Goal: Information Seeking & Learning: Understand process/instructions

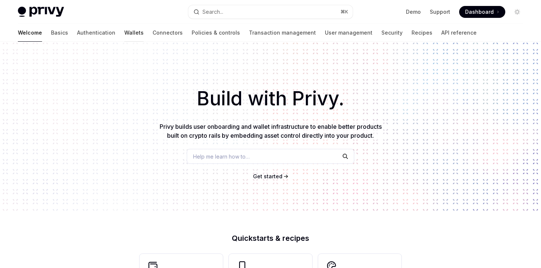
click at [124, 36] on link "Wallets" at bounding box center [133, 33] width 19 height 18
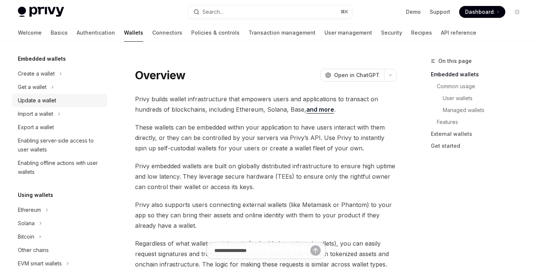
scroll to position [2, 0]
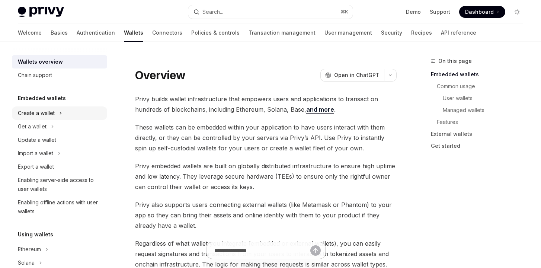
click at [59, 113] on icon at bounding box center [60, 113] width 3 height 9
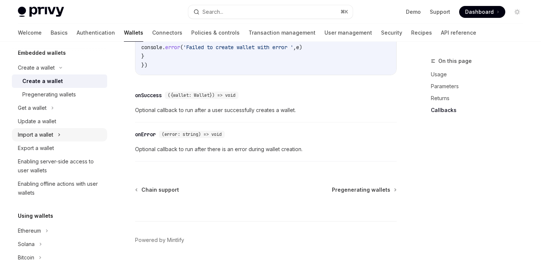
scroll to position [108, 0]
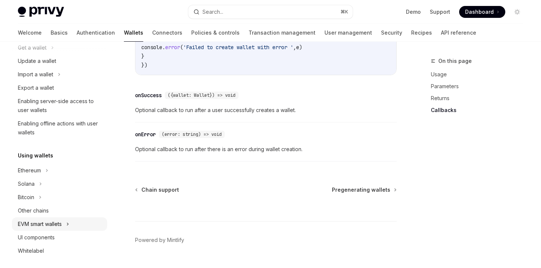
click at [65, 229] on button "EVM smart wallets" at bounding box center [59, 223] width 95 height 13
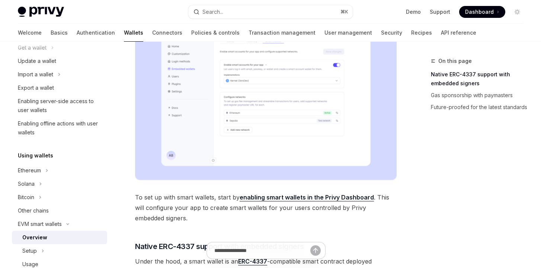
scroll to position [218, 0]
click at [441, 34] on link "API reference" at bounding box center [458, 33] width 35 height 18
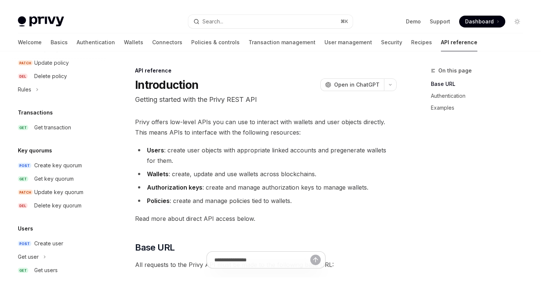
scroll to position [444, 0]
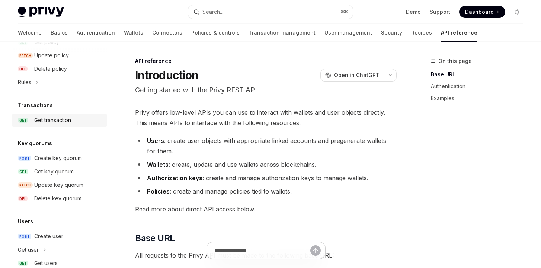
click at [61, 120] on div "Get transaction" at bounding box center [52, 120] width 37 height 9
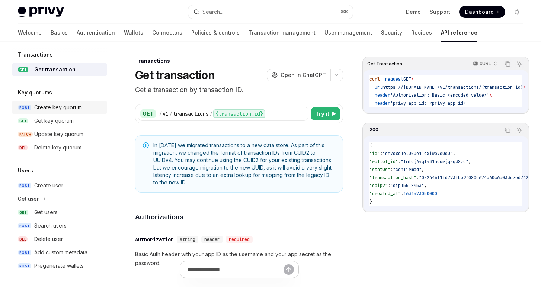
scroll to position [495, 0]
click at [57, 106] on div "Create key quorum" at bounding box center [58, 107] width 48 height 9
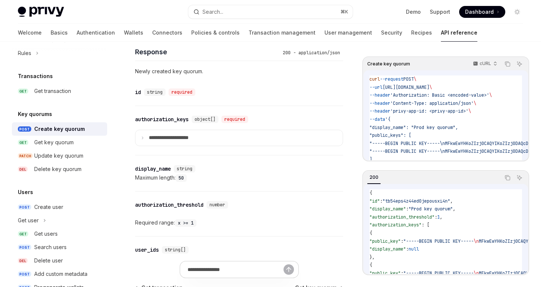
scroll to position [495, 0]
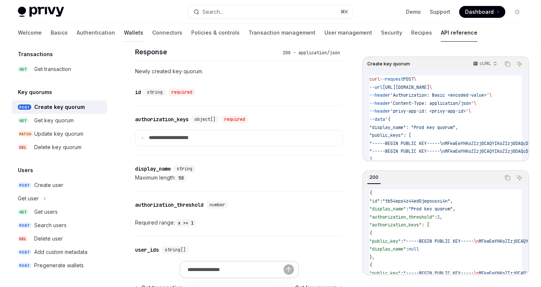
click at [124, 31] on link "Wallets" at bounding box center [133, 33] width 19 height 18
type textarea "*"
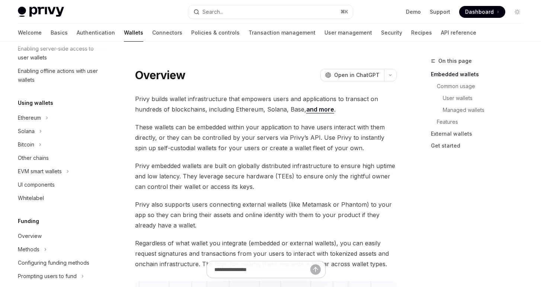
scroll to position [195, 0]
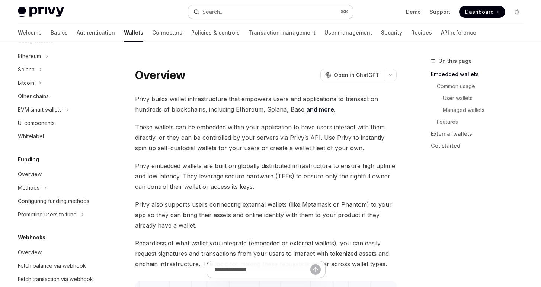
click at [245, 14] on button "Search... ⌘ K" at bounding box center [270, 11] width 164 height 13
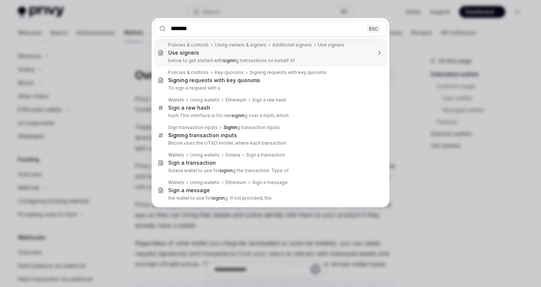
type input "*******"
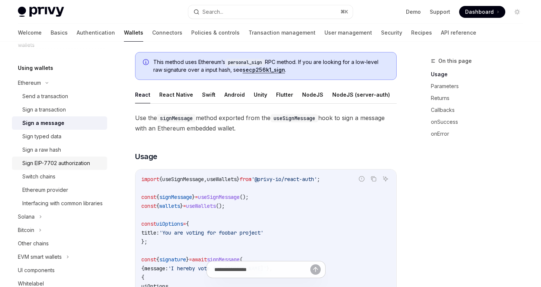
scroll to position [162, 0]
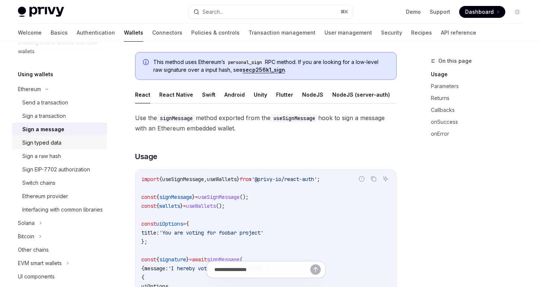
click at [72, 144] on div "Sign typed data" at bounding box center [62, 142] width 80 height 9
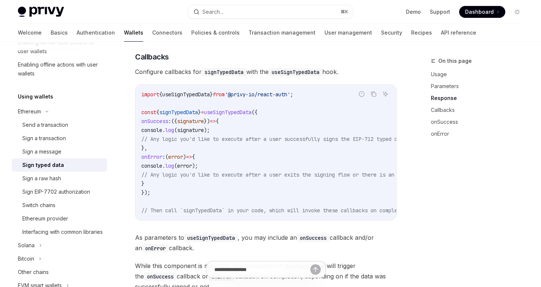
scroll to position [567, 0]
click at [64, 153] on div "Sign a message" at bounding box center [62, 151] width 80 height 9
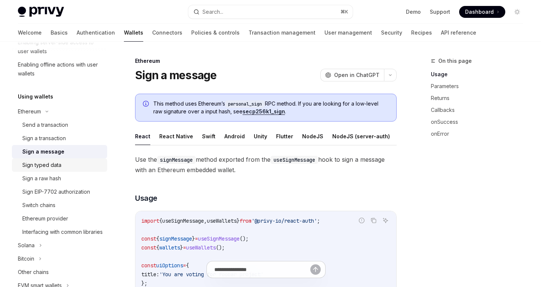
click at [57, 167] on div "Sign typed data" at bounding box center [41, 165] width 39 height 9
type textarea "*"
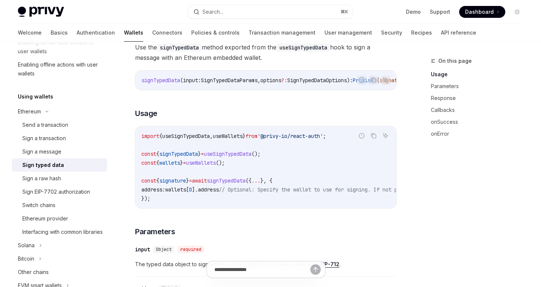
scroll to position [82, 0]
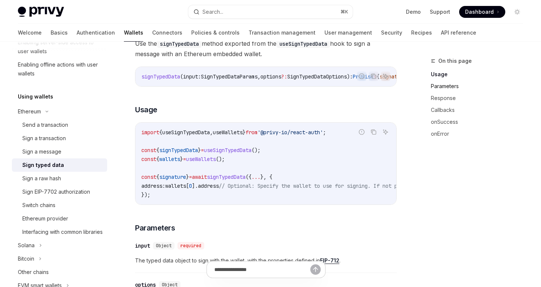
click at [441, 85] on link "Parameters" at bounding box center [480, 86] width 98 height 12
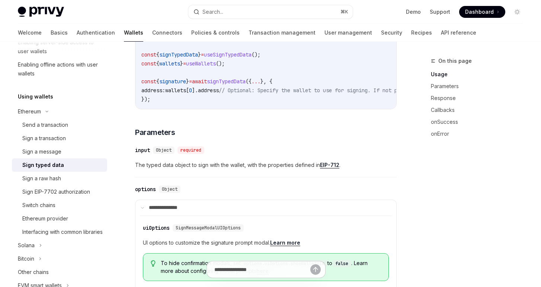
scroll to position [177, 0]
